Goal: Task Accomplishment & Management: Manage account settings

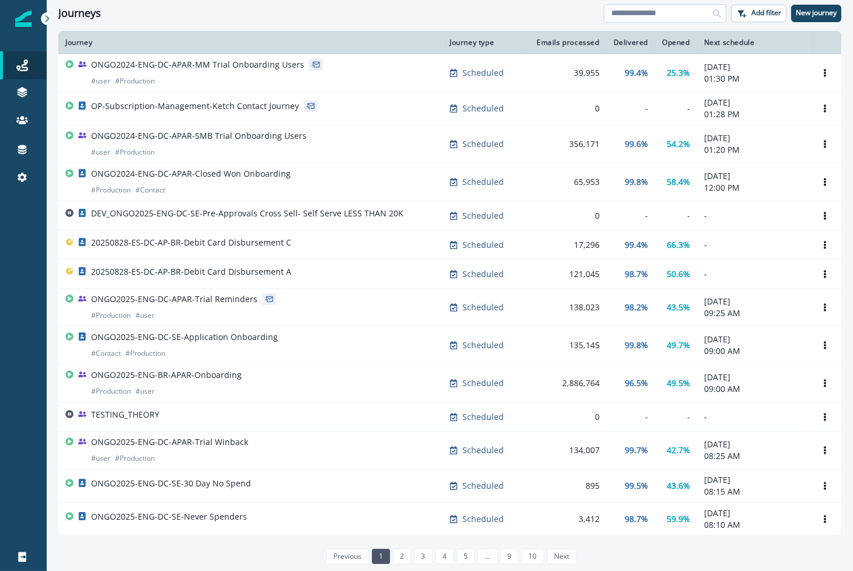
click at [661, 18] on input at bounding box center [664, 13] width 123 height 19
type input "****"
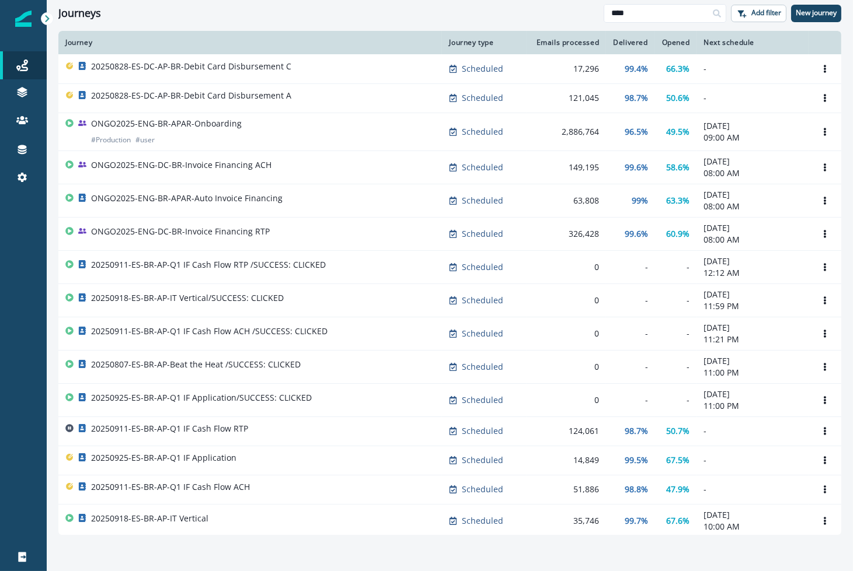
click at [361, 23] on div "Journeys **** Add filter New journey" at bounding box center [450, 13] width 806 height 26
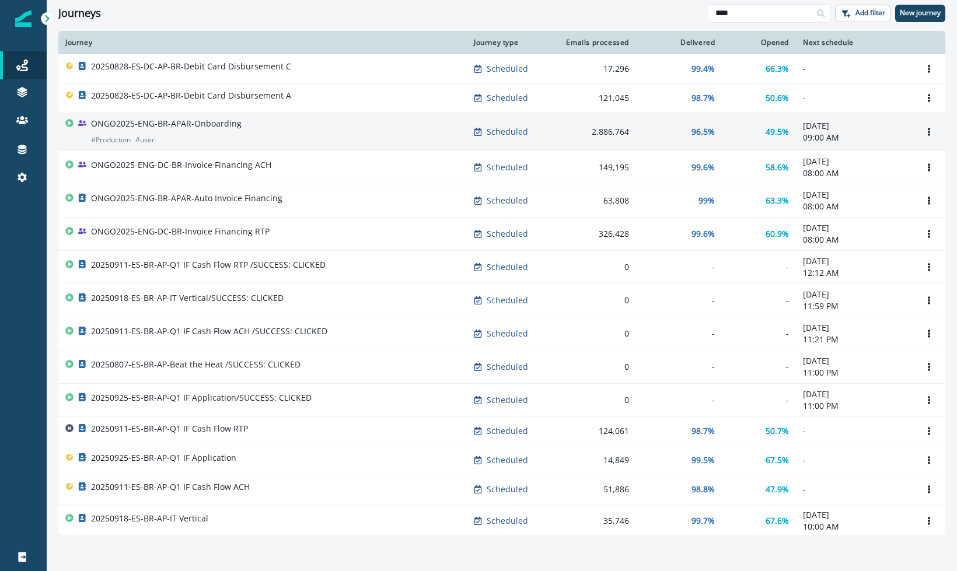
click at [245, 121] on div "ONGO2025-ENG-BR-APAR-Onboarding # Production # user" at bounding box center [262, 132] width 394 height 28
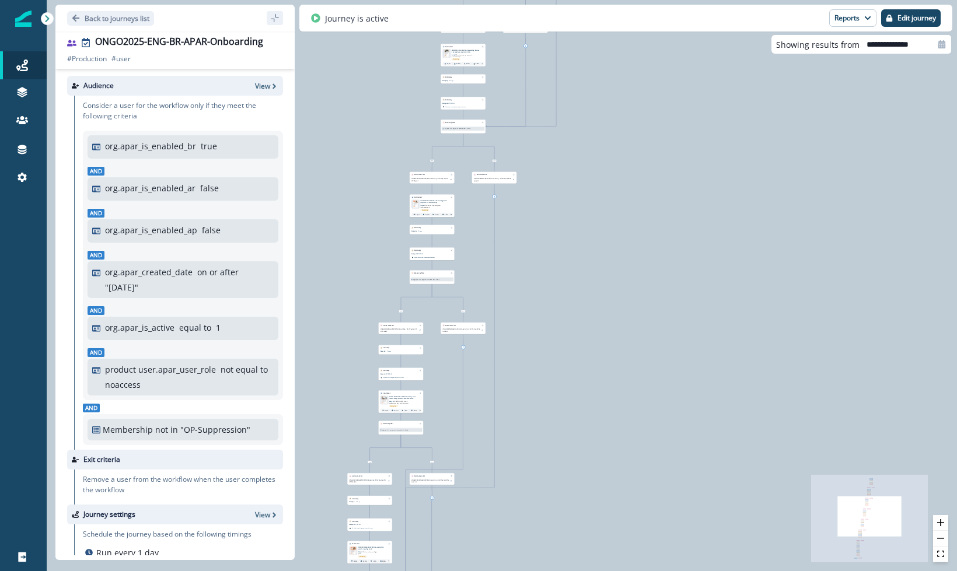
click at [589, 445] on div "116,504 users have entered the journey Send email Email asset changed, journey …" at bounding box center [502, 285] width 910 height 571
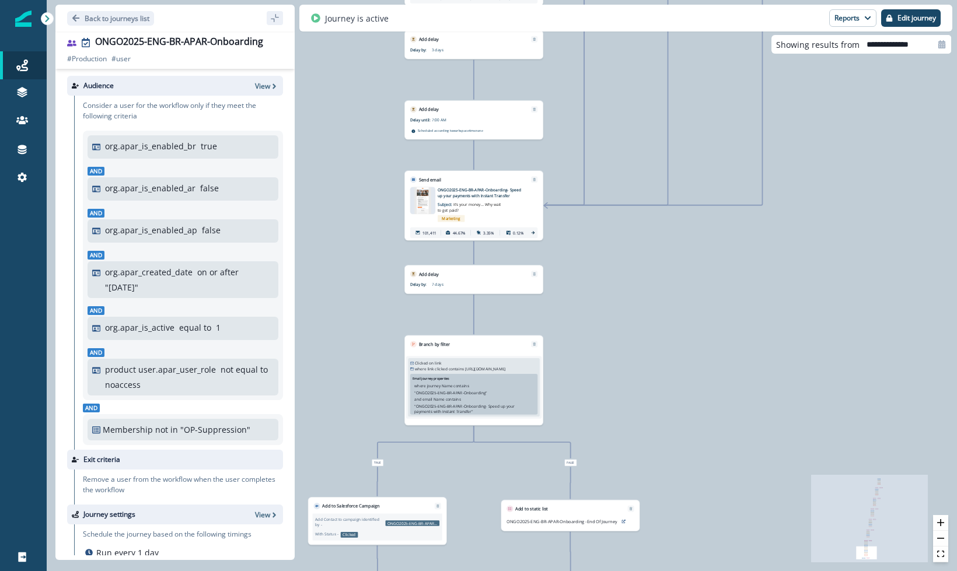
click at [852, 278] on div "116,504 users have entered the journey Send email Email asset changed, journey …" at bounding box center [502, 285] width 910 height 571
click at [852, 273] on div "116,504 users have entered the journey Send email Email asset changed, journey …" at bounding box center [502, 285] width 910 height 571
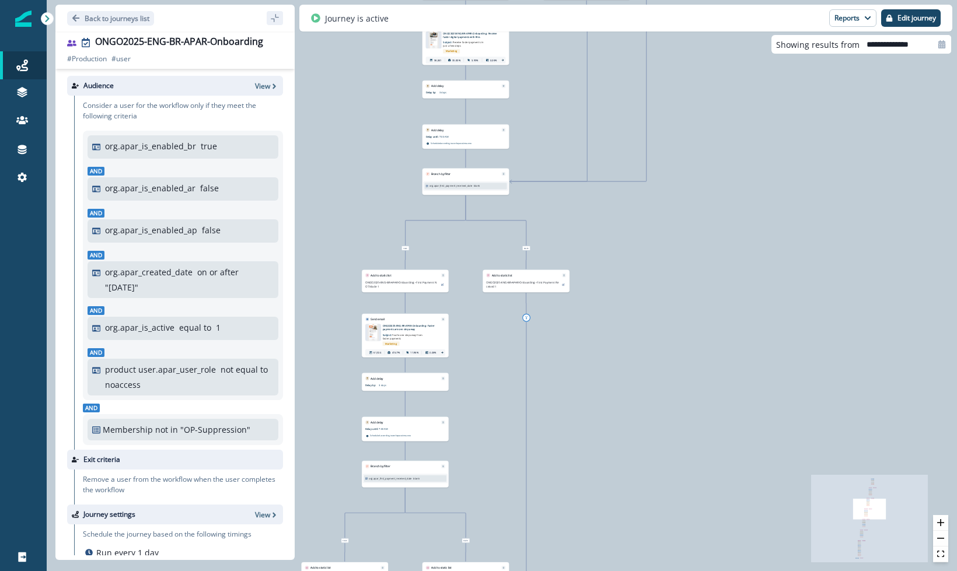
click at [529, 236] on div "116,504 users have entered the journey Send email Email asset changed, journey …" at bounding box center [502, 285] width 910 height 571
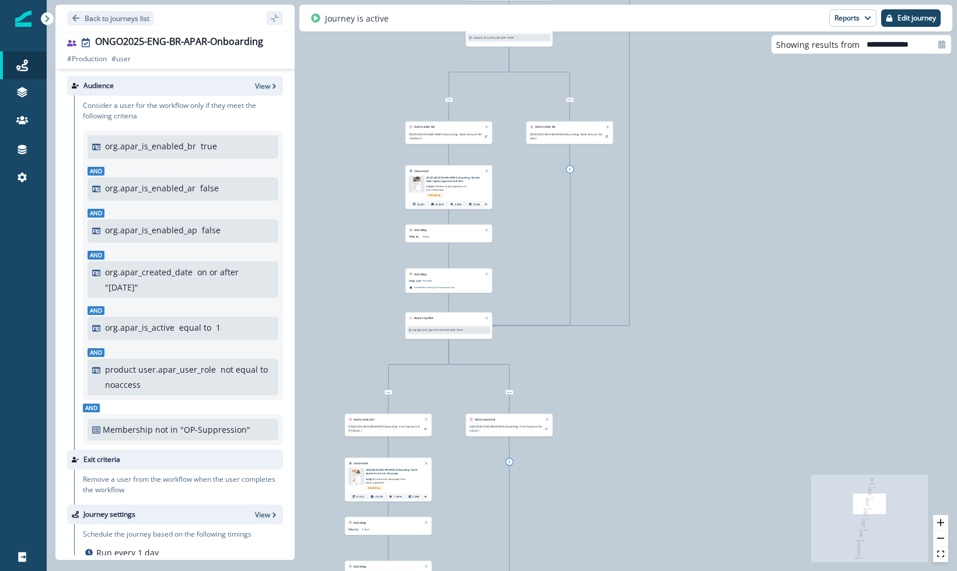
drag, startPoint x: 593, startPoint y: 230, endPoint x: 577, endPoint y: 373, distance: 144.0
click at [577, 373] on div "116,504 users have entered the journey Send email Email asset changed, journey …" at bounding box center [502, 285] width 910 height 571
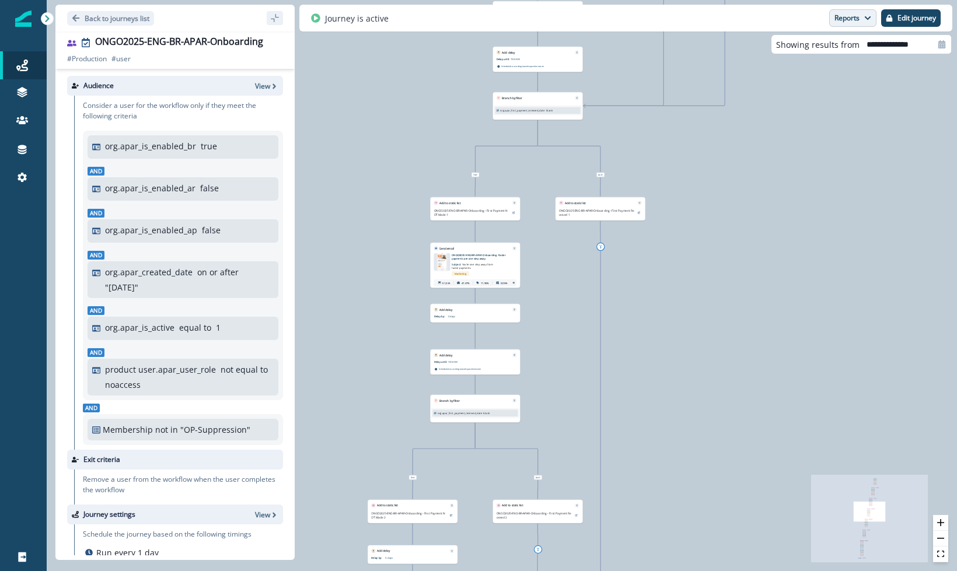
click at [852, 20] on button "Reports" at bounding box center [852, 18] width 47 height 18
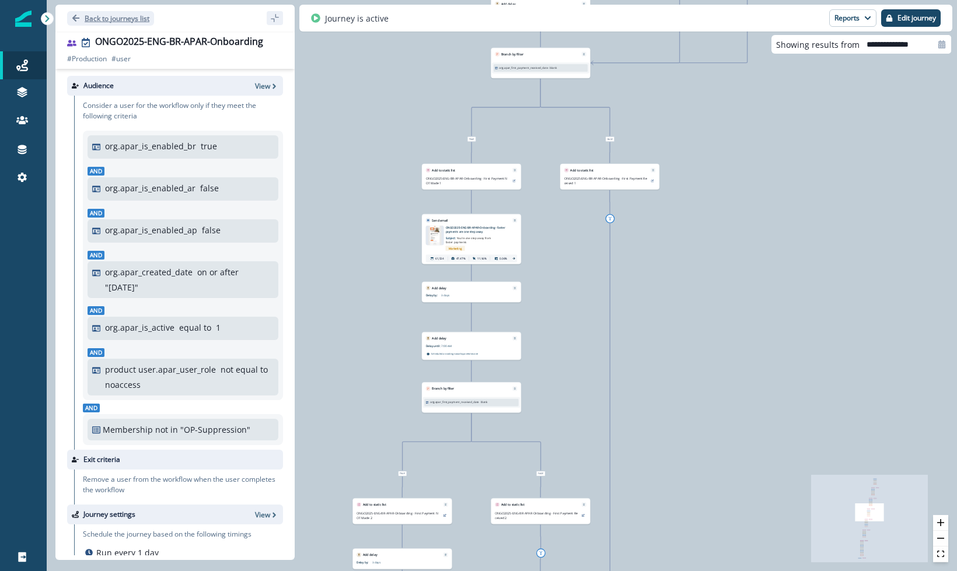
click at [93, 18] on p "Back to journeys list" at bounding box center [117, 18] width 65 height 10
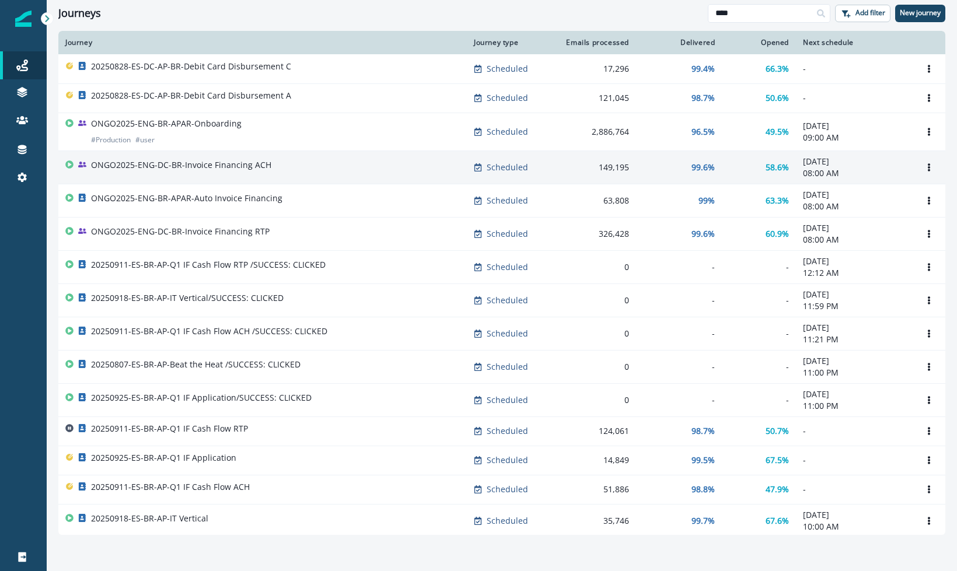
click at [253, 165] on p "ONGO2025-ENG-DC-BR-Invoice Financing ACH" at bounding box center [181, 165] width 180 height 12
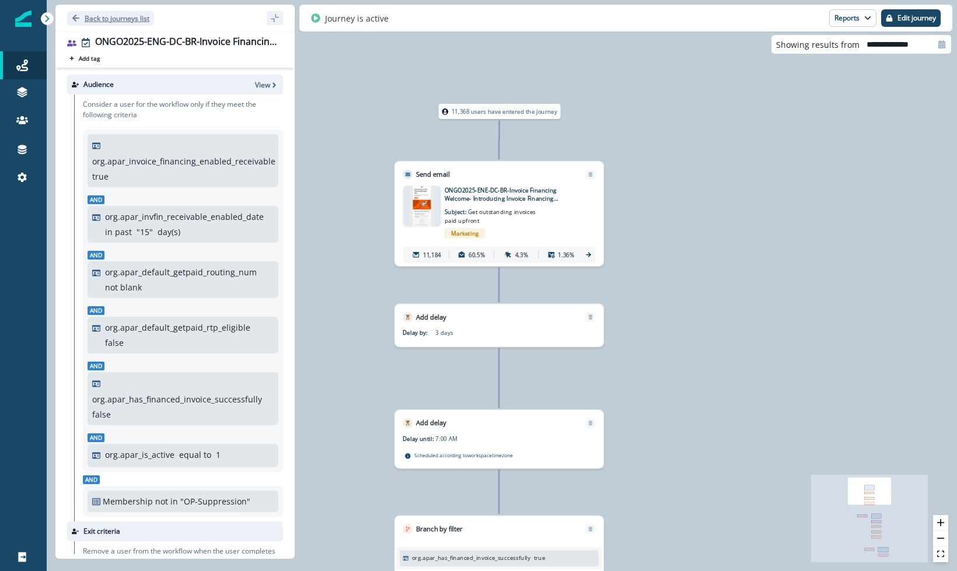
click at [112, 20] on p "Back to journeys list" at bounding box center [117, 18] width 65 height 10
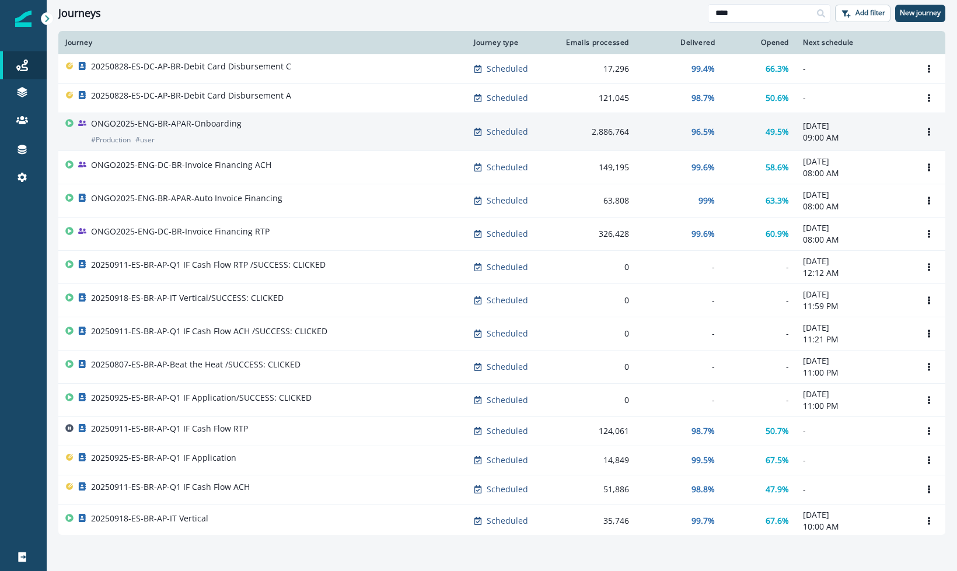
click at [226, 127] on p "ONGO2025-ENG-BR-APAR-Onboarding" at bounding box center [166, 124] width 151 height 12
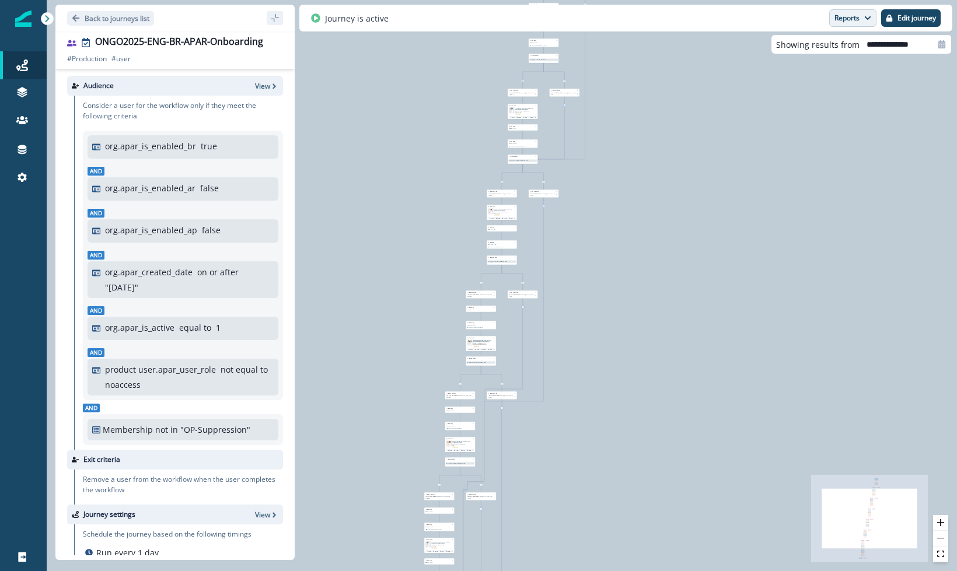
click at [852, 16] on button "Reports" at bounding box center [852, 18] width 47 height 18
click at [79, 15] on icon "Go back" at bounding box center [76, 18] width 8 height 8
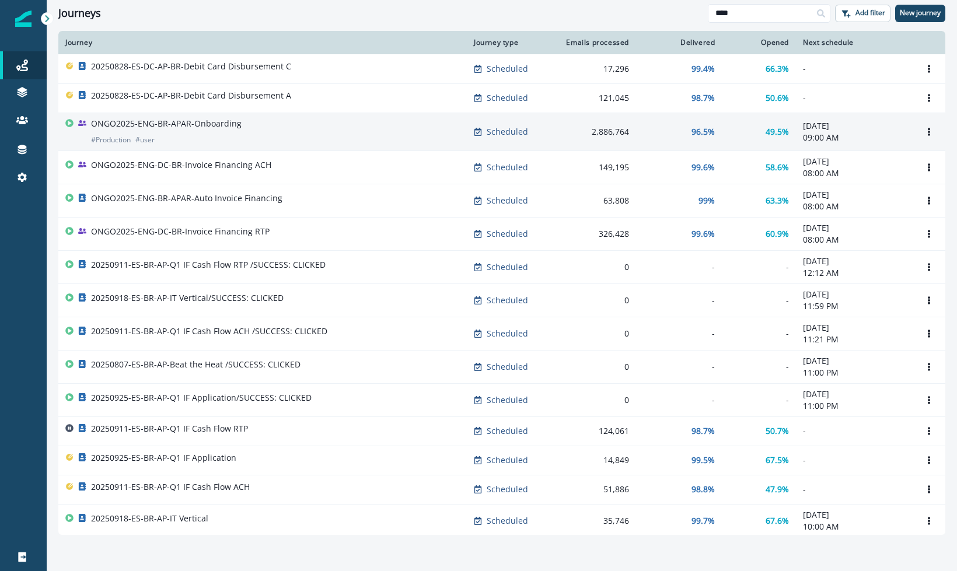
click at [215, 135] on div "ONGO2025-ENG-BR-APAR-Onboarding # Production # user" at bounding box center [166, 132] width 151 height 28
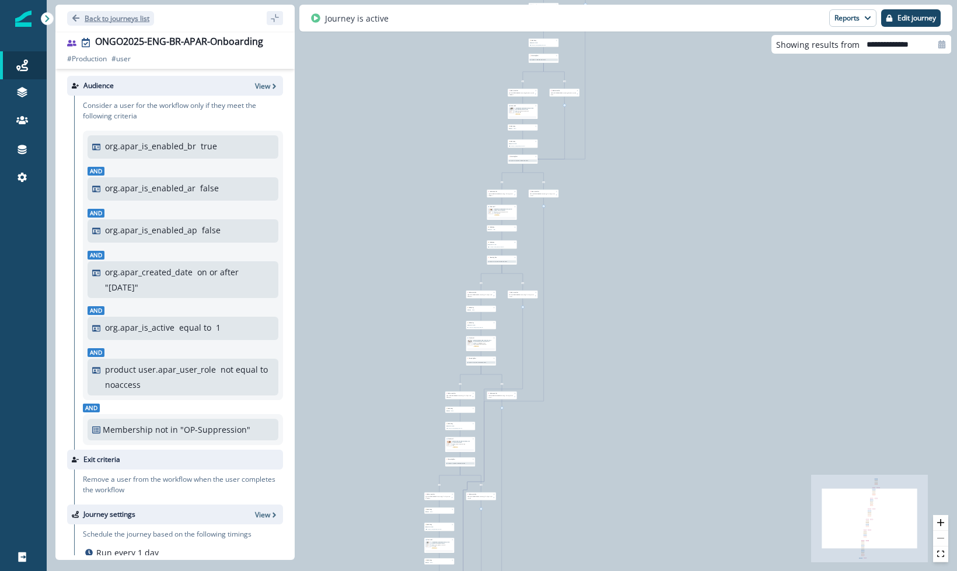
click at [76, 18] on icon "Go back" at bounding box center [75, 18] width 7 height 7
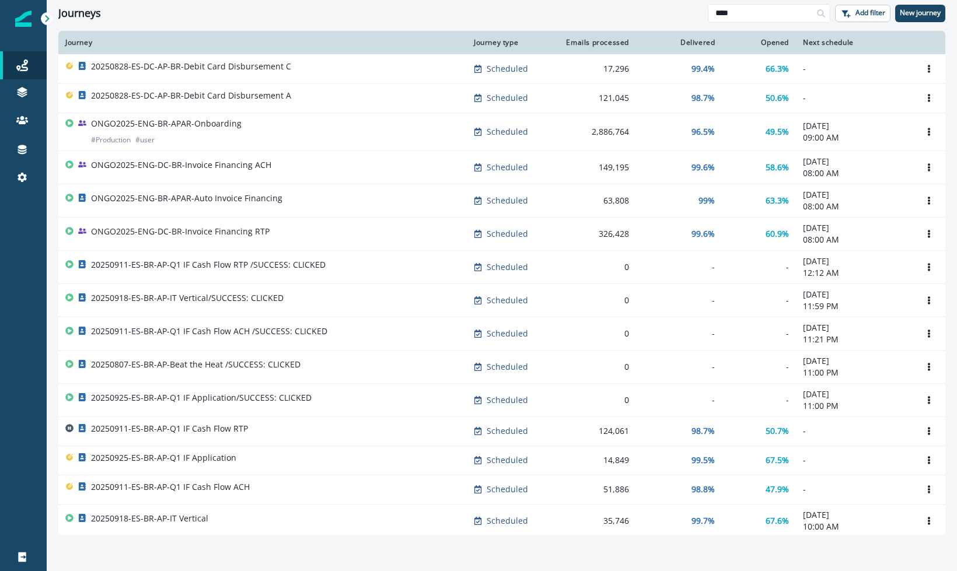
click at [320, 139] on div "ONGO2025-ENG-BR-APAR-Onboarding # Production # user" at bounding box center [262, 132] width 394 height 28
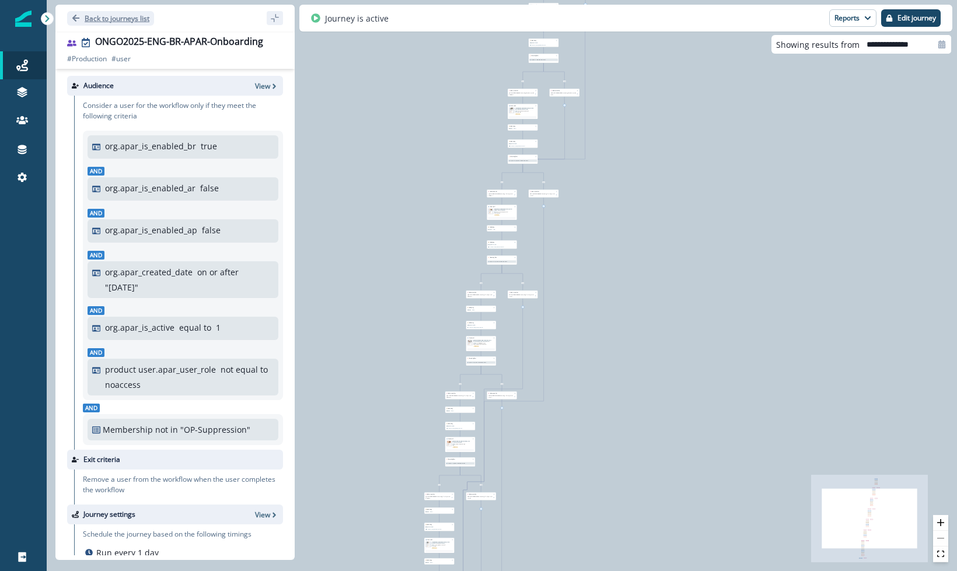
click at [83, 17] on button "Back to journeys list" at bounding box center [110, 18] width 87 height 15
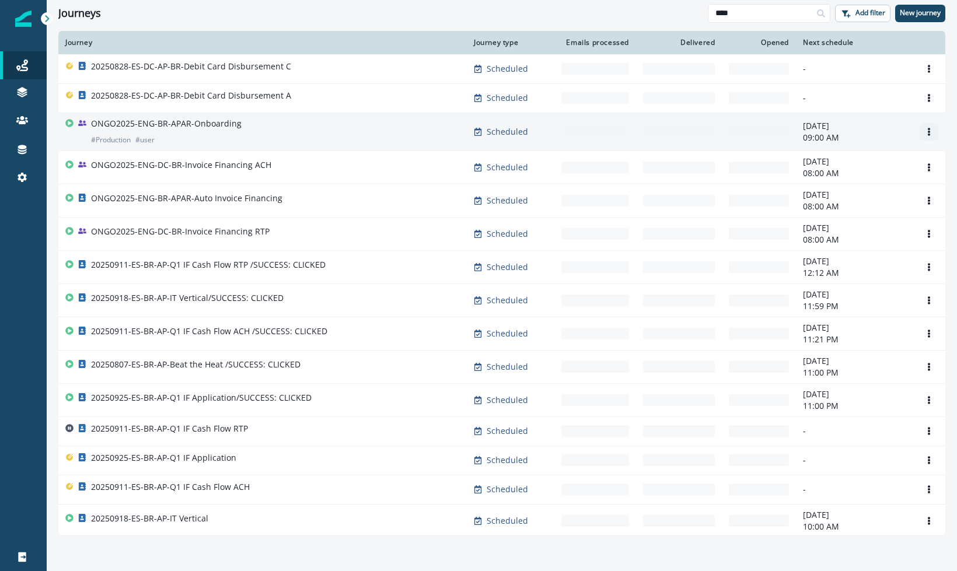
click at [852, 127] on button "Options" at bounding box center [929, 132] width 19 height 18
click at [852, 145] on div "Clone Rename Remove" at bounding box center [873, 178] width 131 height 67
click at [849, 158] on button "Clone" at bounding box center [873, 159] width 130 height 19
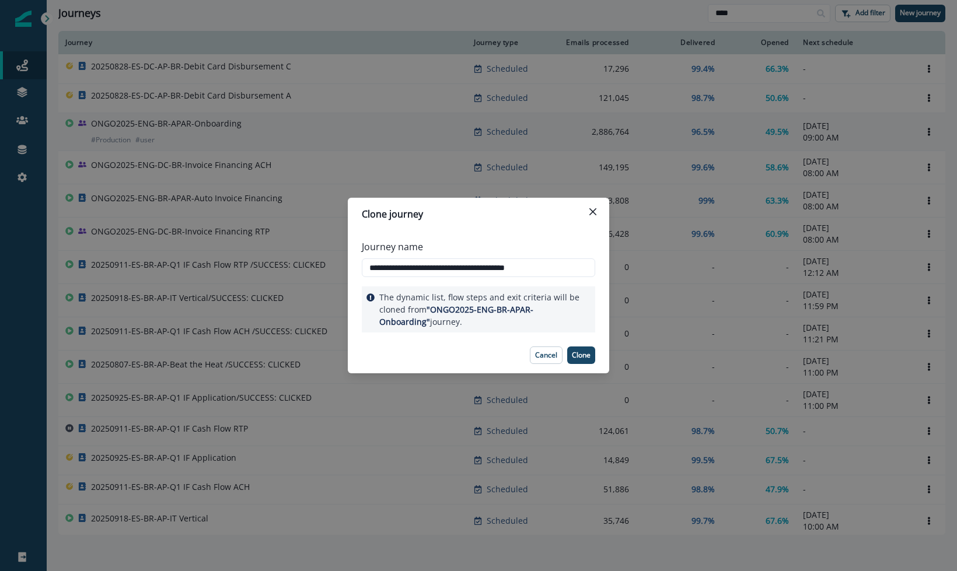
type input "**********"
click at [591, 354] on button "Clone" at bounding box center [581, 356] width 28 height 18
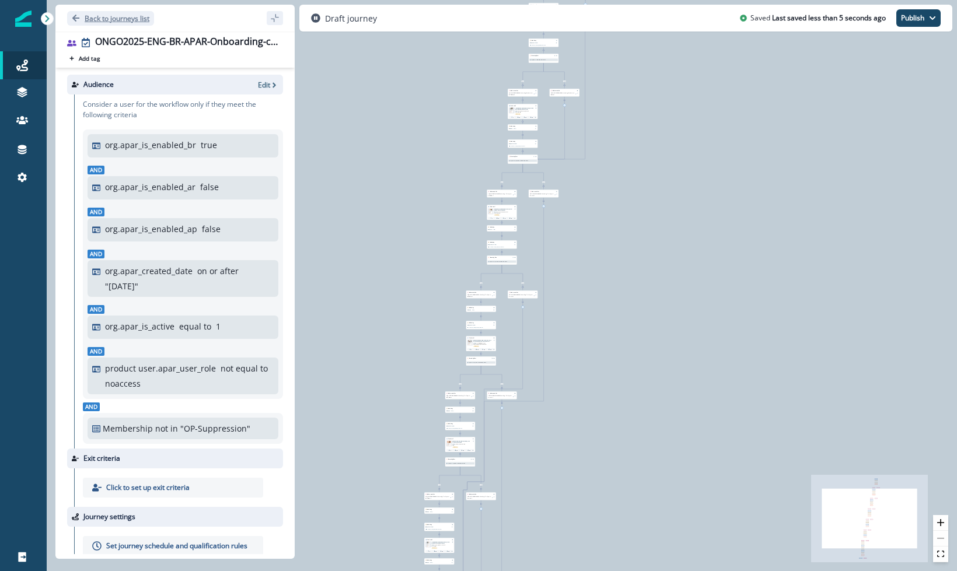
click at [96, 18] on p "Back to journeys list" at bounding box center [117, 18] width 65 height 10
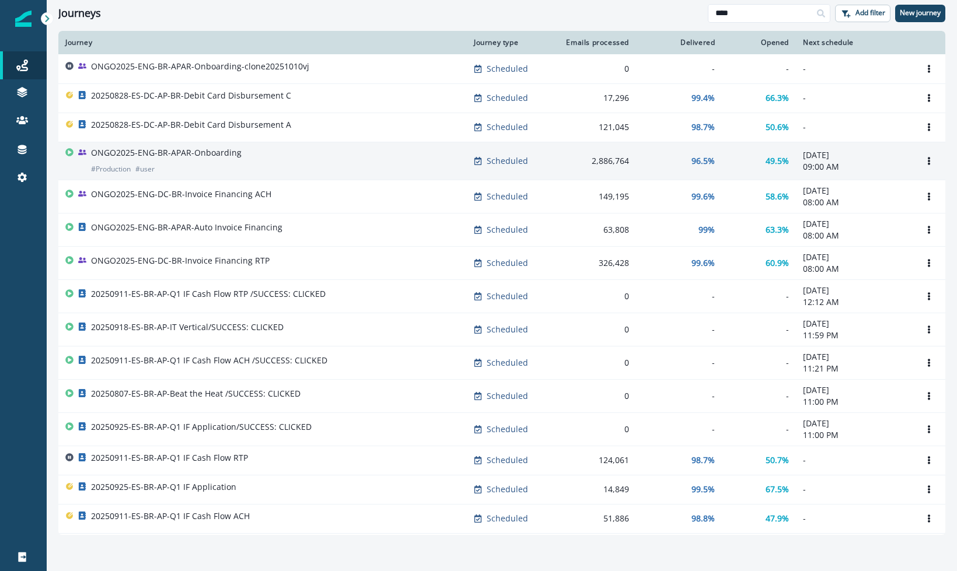
click at [233, 156] on p "ONGO2025-ENG-BR-APAR-Onboarding" at bounding box center [166, 153] width 151 height 12
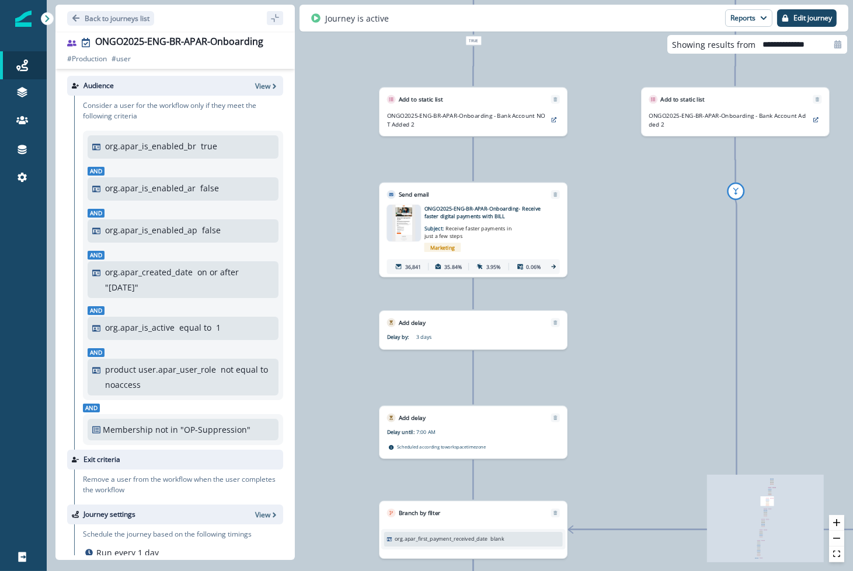
click at [509, 243] on div "Marketing" at bounding box center [484, 247] width 120 height 15
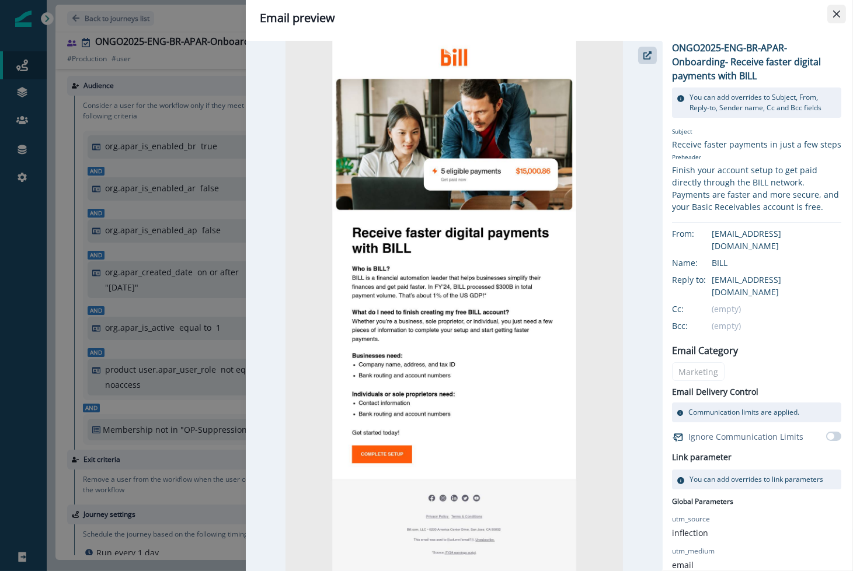
click at [836, 12] on icon "Close" at bounding box center [836, 14] width 7 height 7
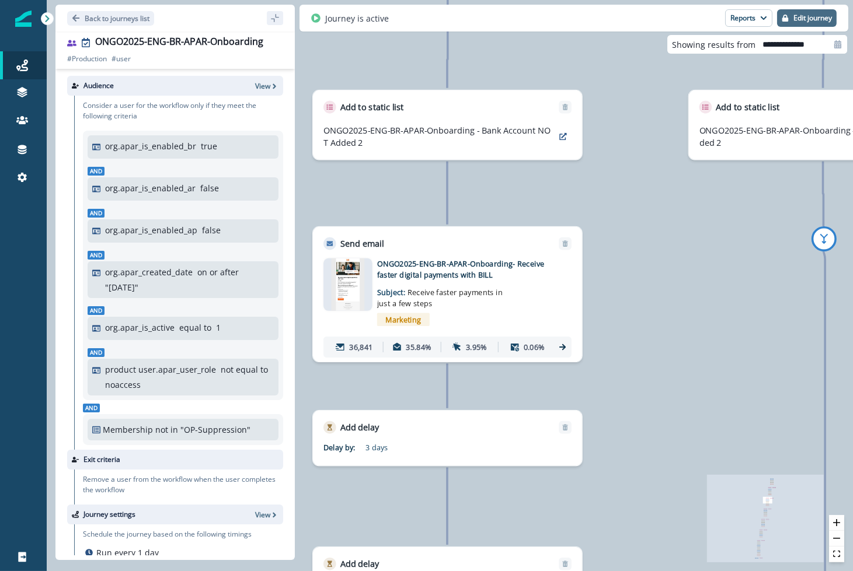
click at [813, 20] on p "Edit journey" at bounding box center [812, 18] width 39 height 8
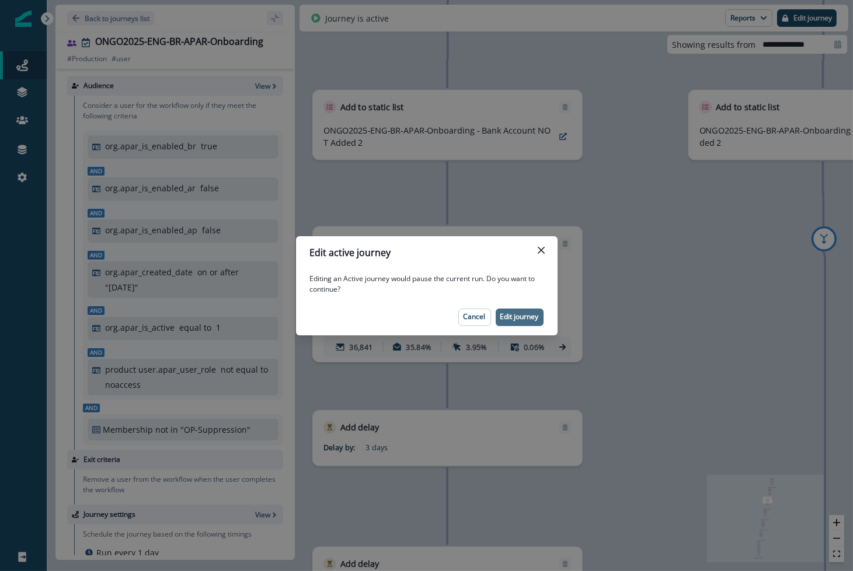
click at [529, 316] on p "Edit journey" at bounding box center [519, 317] width 39 height 8
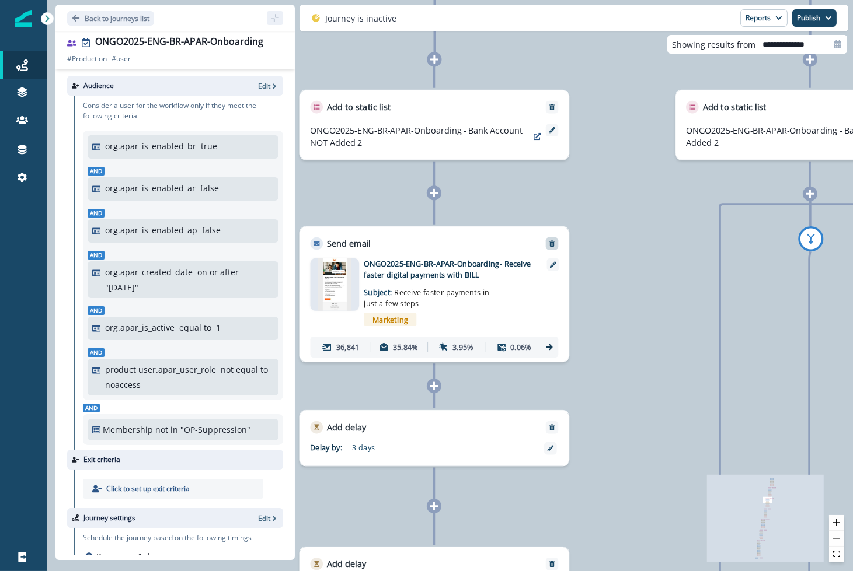
click at [555, 242] on button "Remove" at bounding box center [551, 244] width 17 height 8
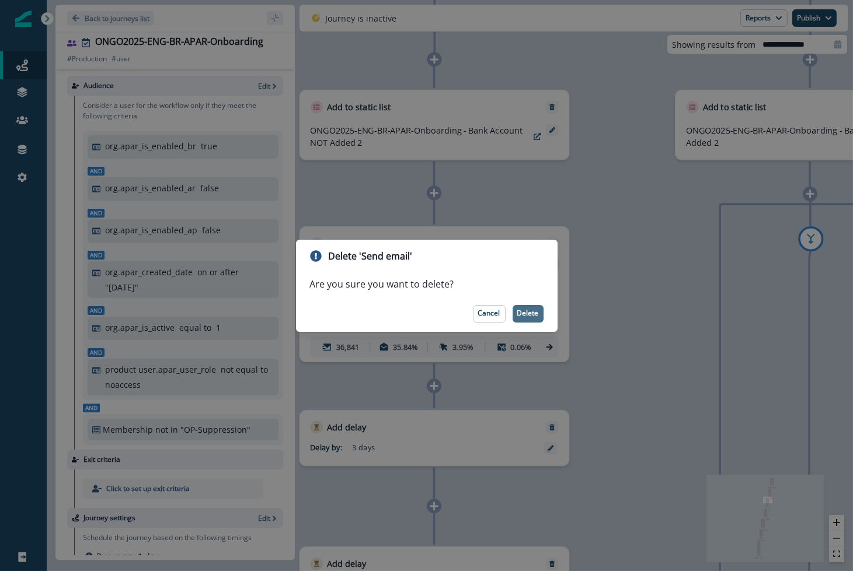
click at [529, 317] on p "Delete" at bounding box center [528, 313] width 22 height 8
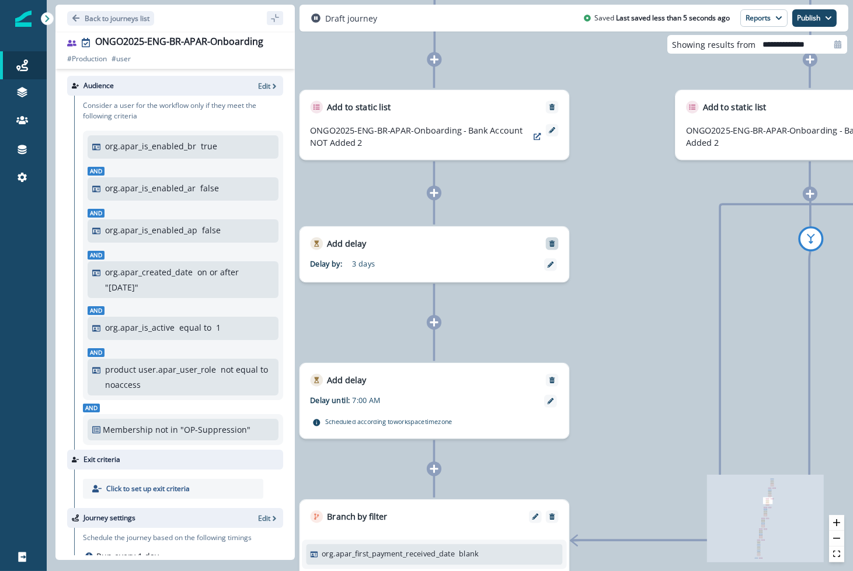
click at [552, 243] on icon "Remove" at bounding box center [551, 243] width 5 height 6
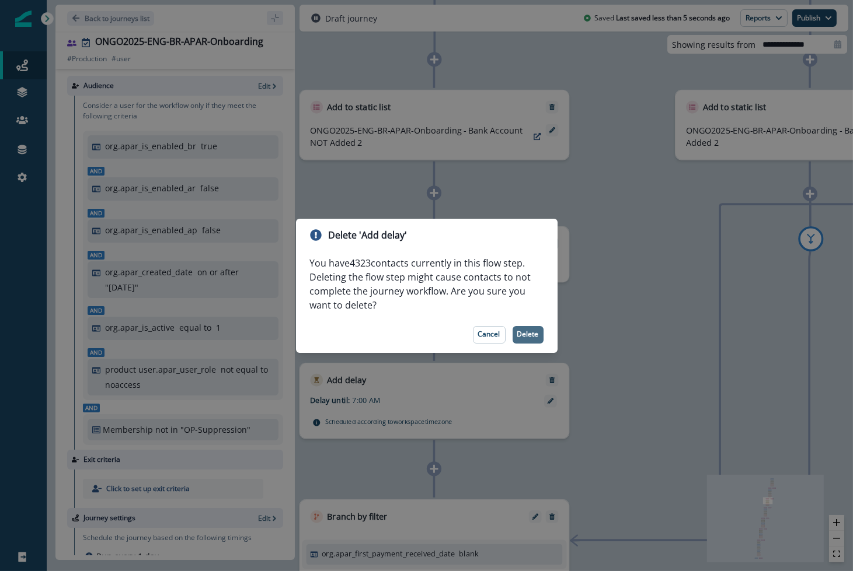
click at [528, 337] on p "Delete" at bounding box center [528, 334] width 22 height 8
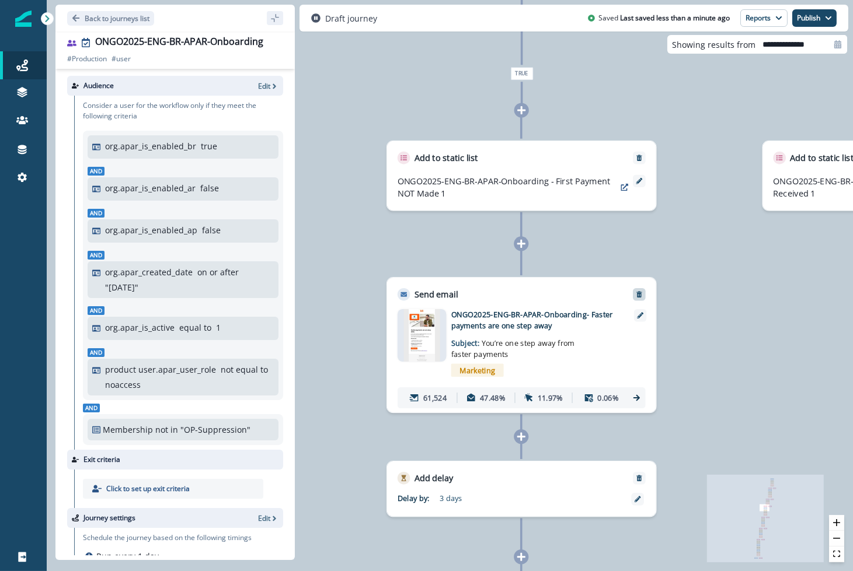
click at [638, 291] on icon "Remove" at bounding box center [639, 295] width 8 height 8
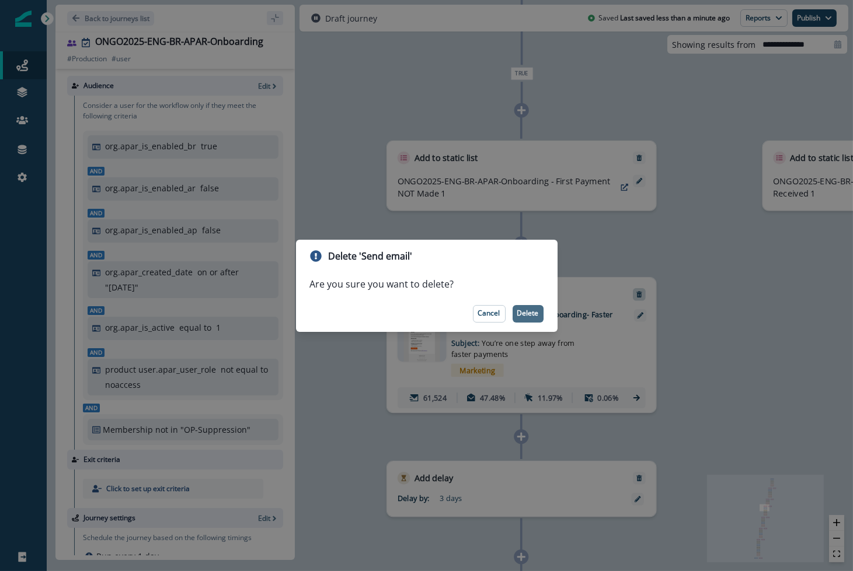
click at [529, 316] on p "Delete" at bounding box center [528, 313] width 22 height 8
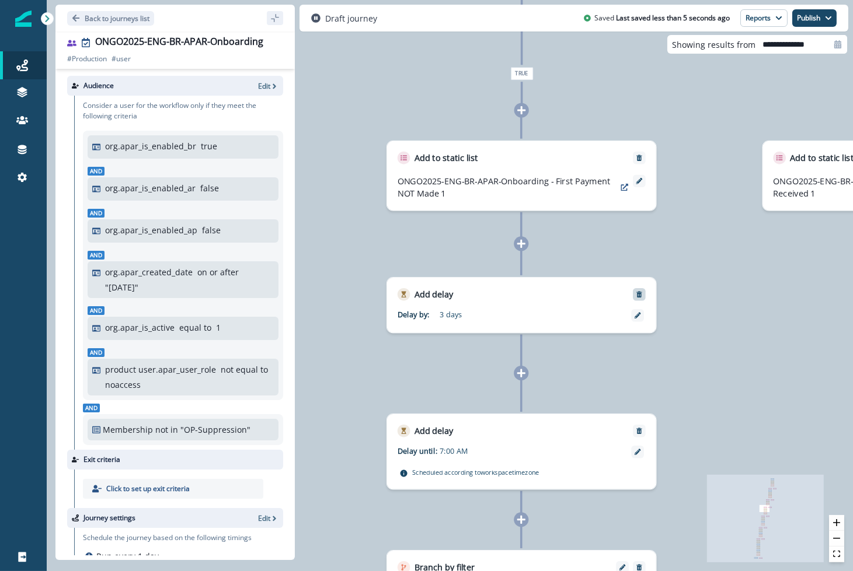
click at [637, 289] on div at bounding box center [639, 294] width 13 height 13
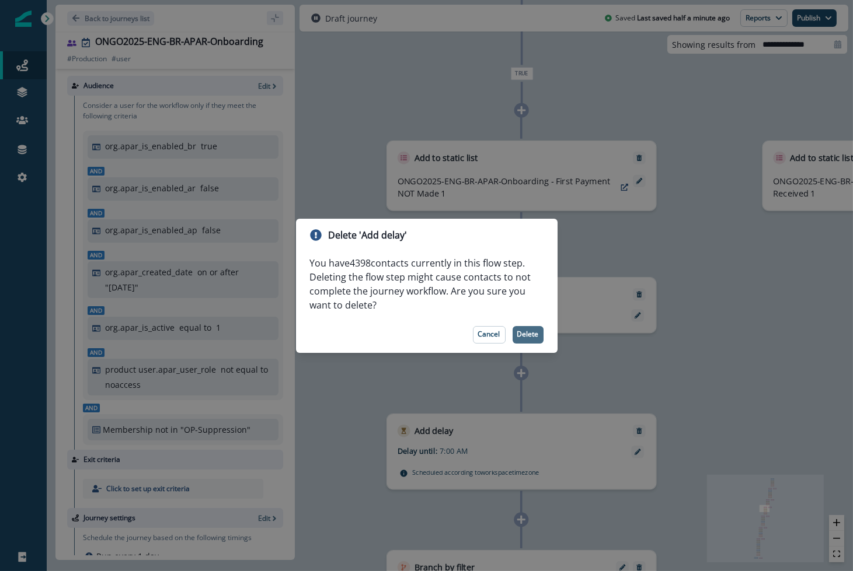
click at [532, 330] on p "Delete" at bounding box center [528, 334] width 22 height 8
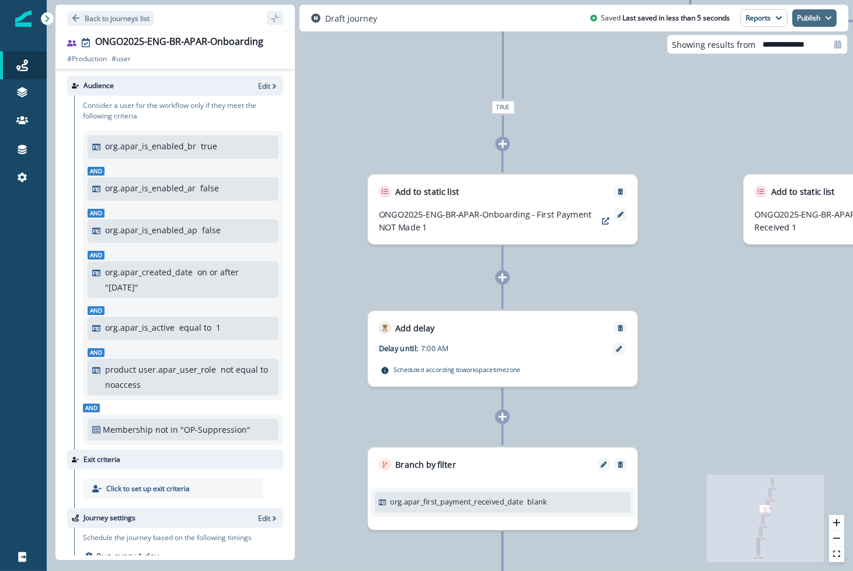
click at [811, 20] on button "Publish" at bounding box center [814, 18] width 44 height 18
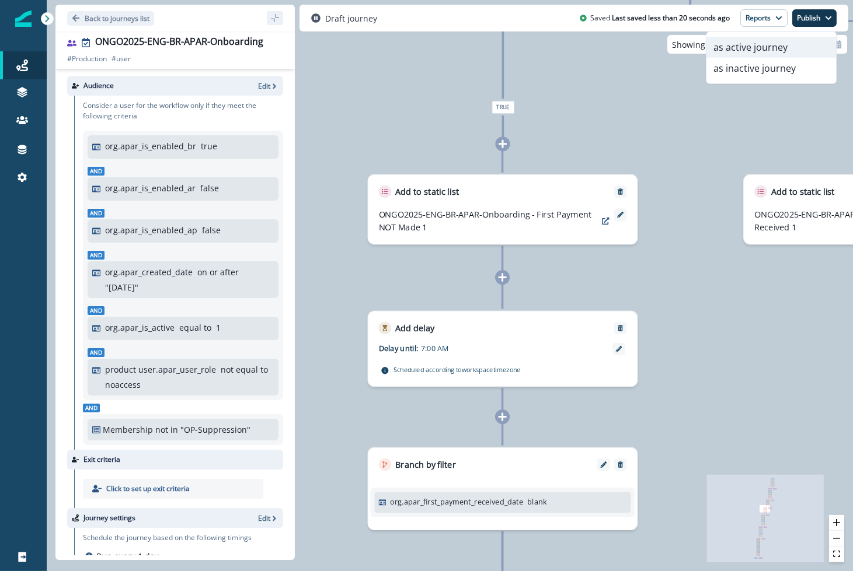
click at [778, 54] on button "as active journey" at bounding box center [771, 47] width 130 height 21
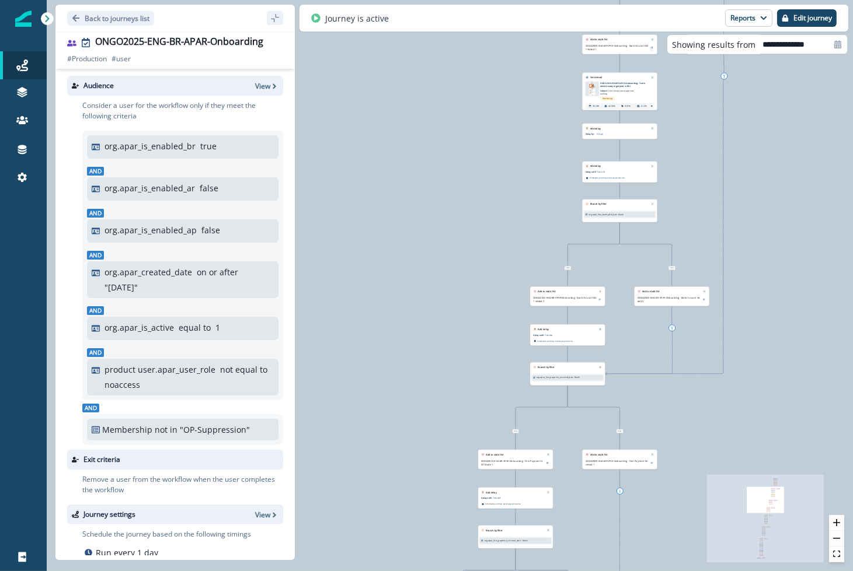
click at [266, 1] on div "Back to journeys list ONGO2025-ENG-BR-APAR-Onboarding # Production # user # Pro…" at bounding box center [171, 18] width 248 height 36
click at [94, 19] on p "Back to journeys list" at bounding box center [117, 18] width 65 height 10
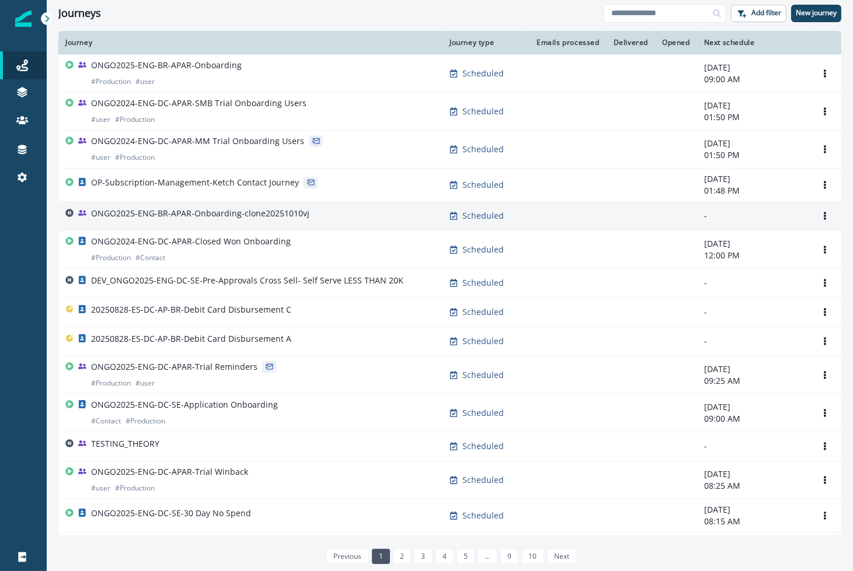
click at [295, 209] on p "ONGO2025-ENG-BR-APAR-Onboarding-clone20251010vj" at bounding box center [200, 214] width 218 height 12
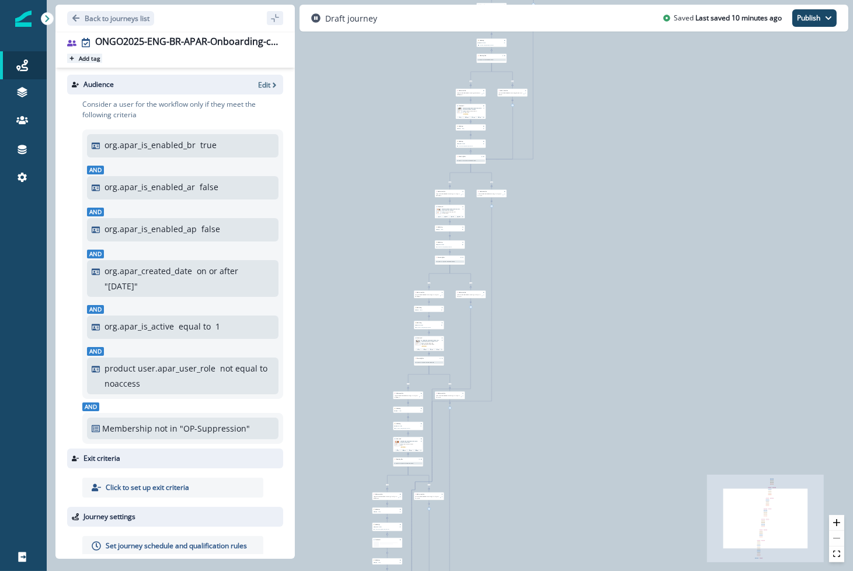
click at [89, 57] on p "Add tag" at bounding box center [89, 58] width 21 height 7
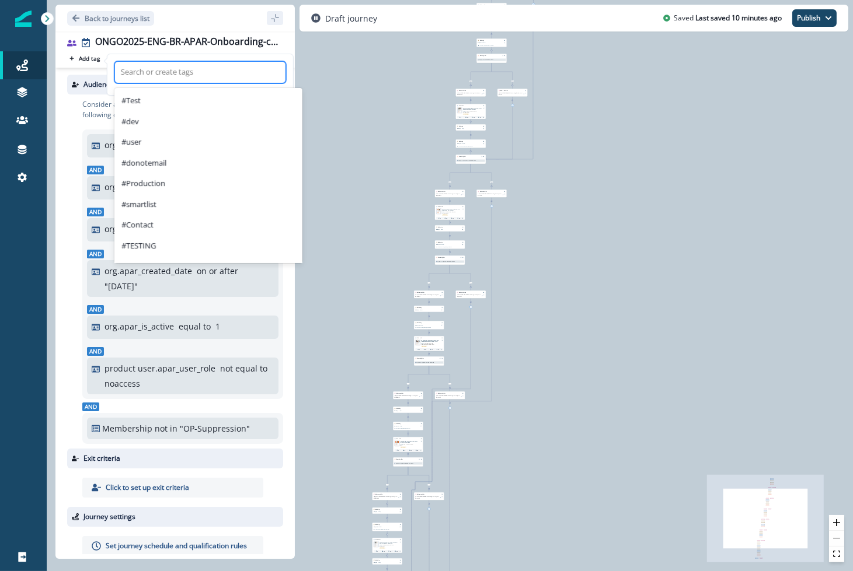
click at [178, 80] on div "Search or create tags" at bounding box center [200, 72] width 170 height 19
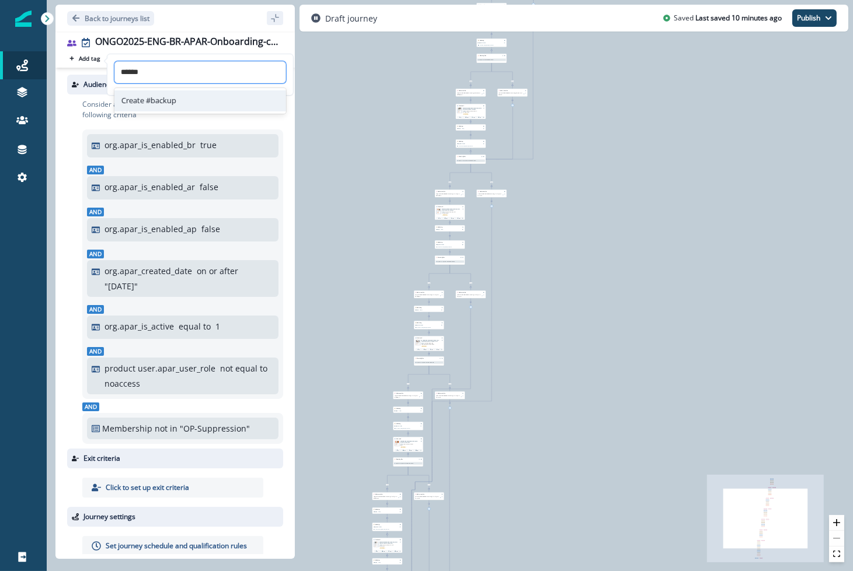
click at [171, 102] on div "Create #backup" at bounding box center [200, 100] width 172 height 21
type input "******"
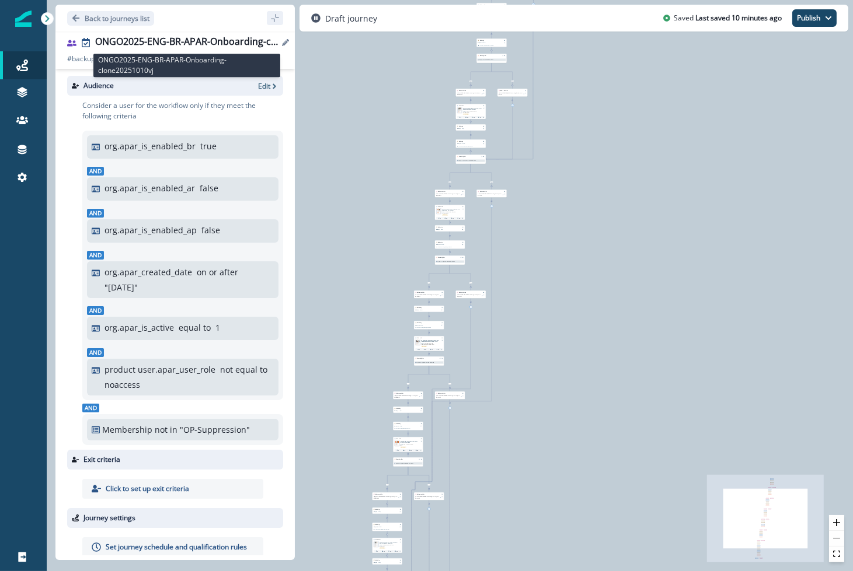
click at [166, 42] on div "ONGO2025-ENG-BR-APAR-Onboarding-clone20251010vj" at bounding box center [186, 42] width 183 height 13
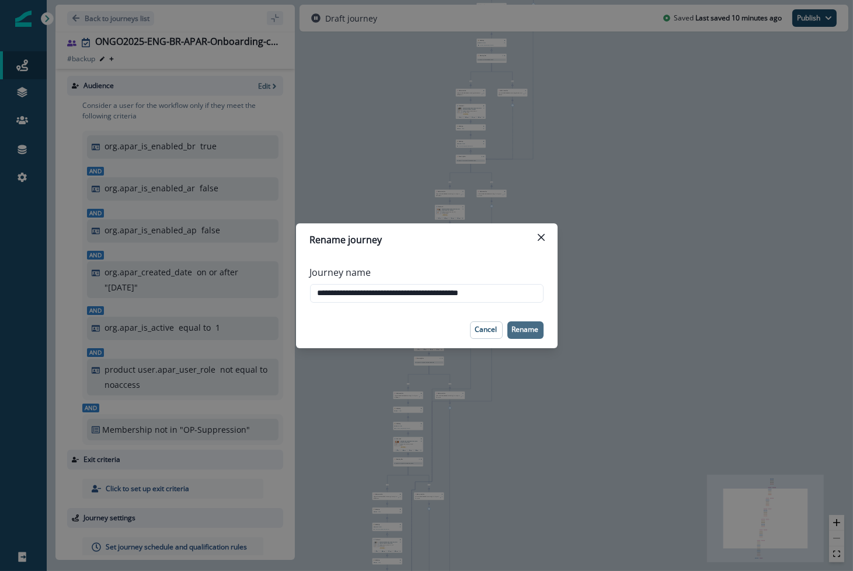
type input "**********"
click at [526, 331] on p "Rename" at bounding box center [525, 330] width 27 height 8
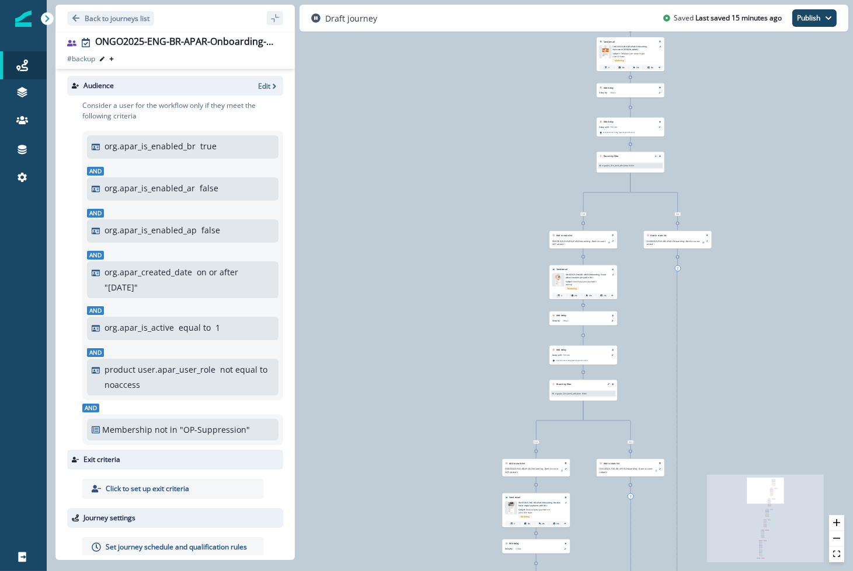
click at [214, 51] on div "ONGO2025-ENG-BR-APAR-Onboarding-backup20251010vj # backup # backup Search or cr…" at bounding box center [175, 50] width 216 height 28
